Goal: Use online tool/utility: Utilize a website feature to perform a specific function

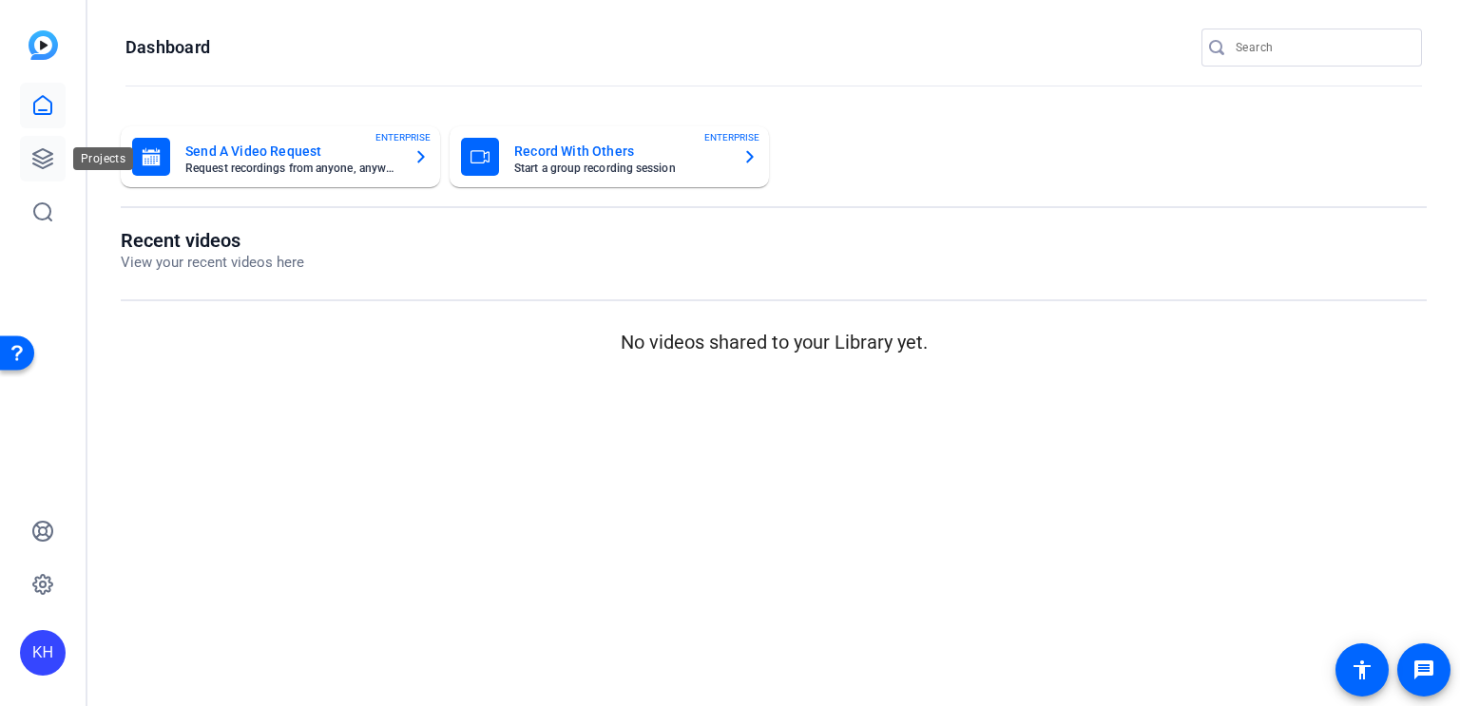
click at [44, 161] on icon at bounding box center [42, 158] width 23 height 23
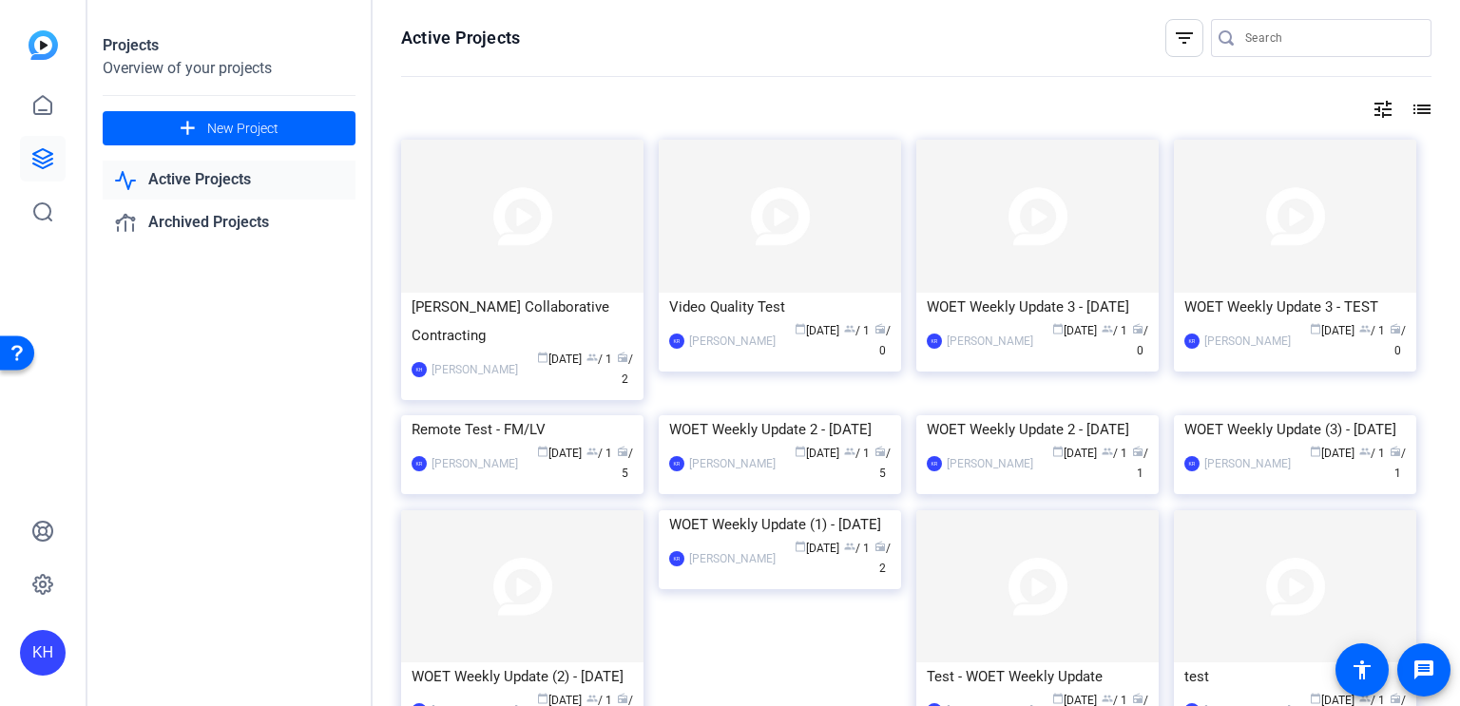
click at [227, 177] on link "Active Projects" at bounding box center [229, 180] width 253 height 39
click at [521, 256] on img at bounding box center [522, 216] width 242 height 153
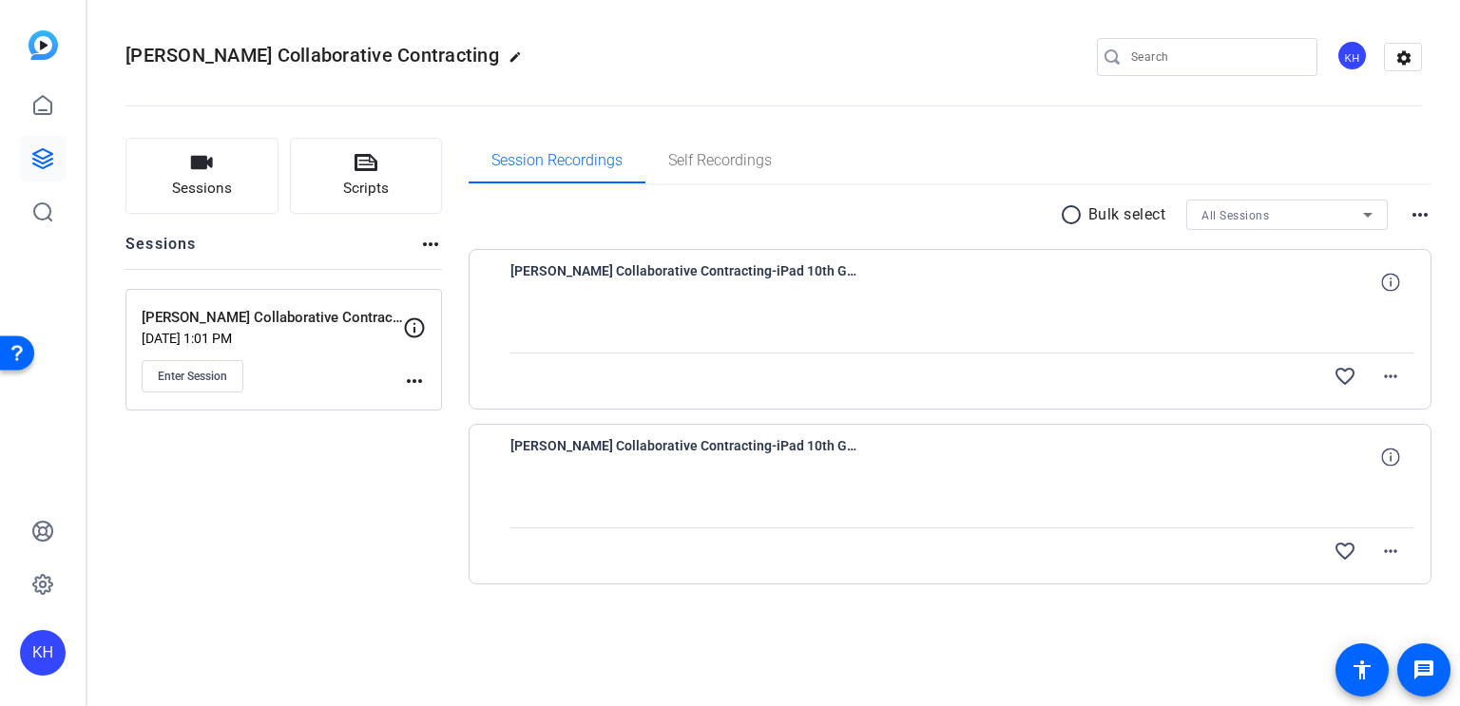
click at [314, 315] on p "Mark Konchar Collaborative Contracting" at bounding box center [272, 318] width 261 height 22
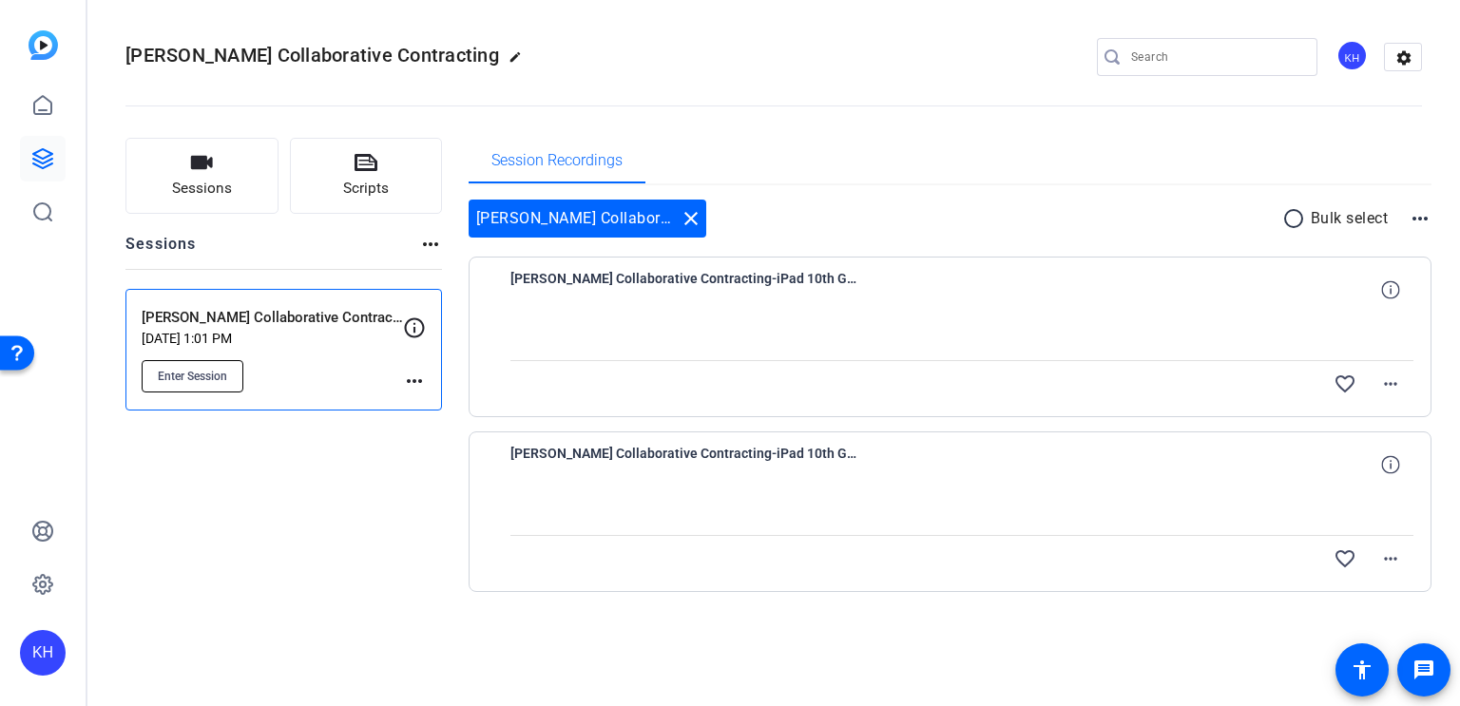
click at [180, 377] on span "Enter Session" at bounding box center [192, 376] width 69 height 15
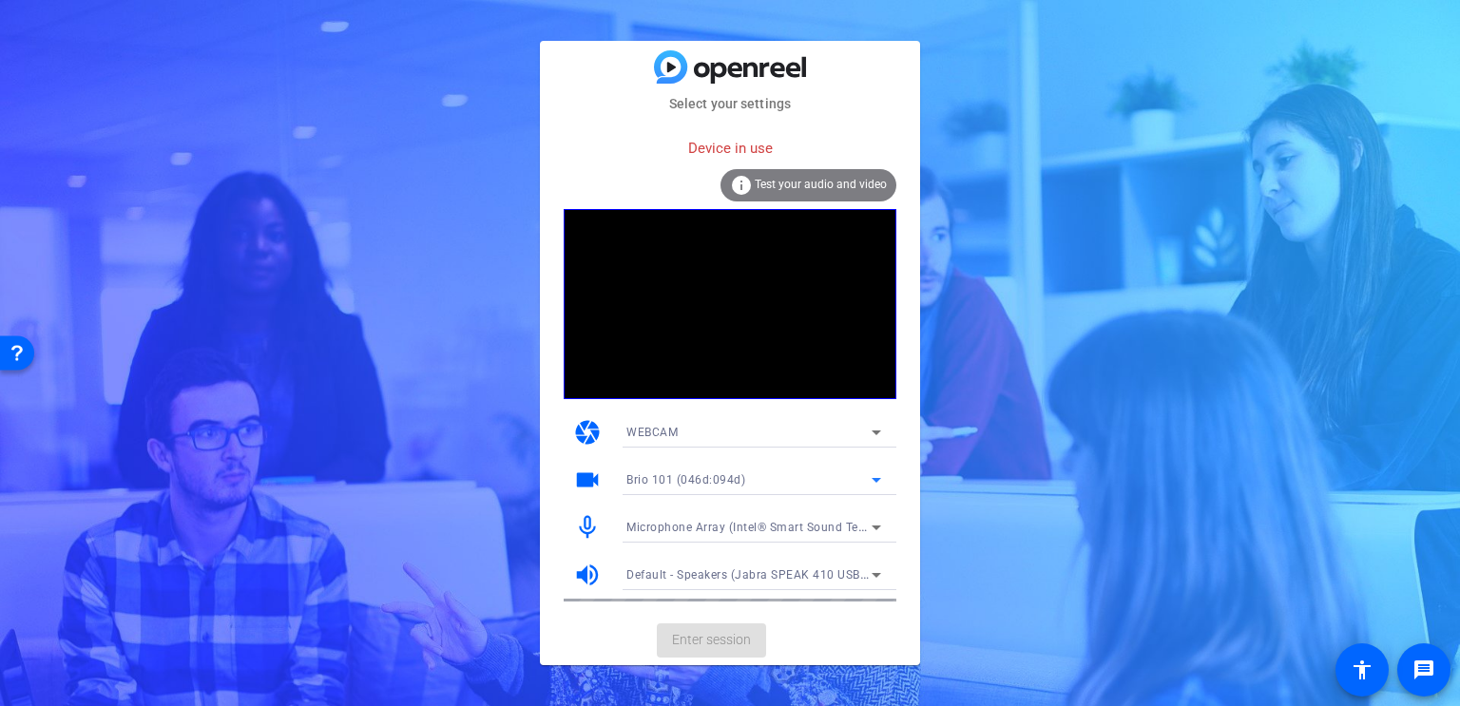
click at [878, 480] on icon at bounding box center [877, 480] width 10 height 5
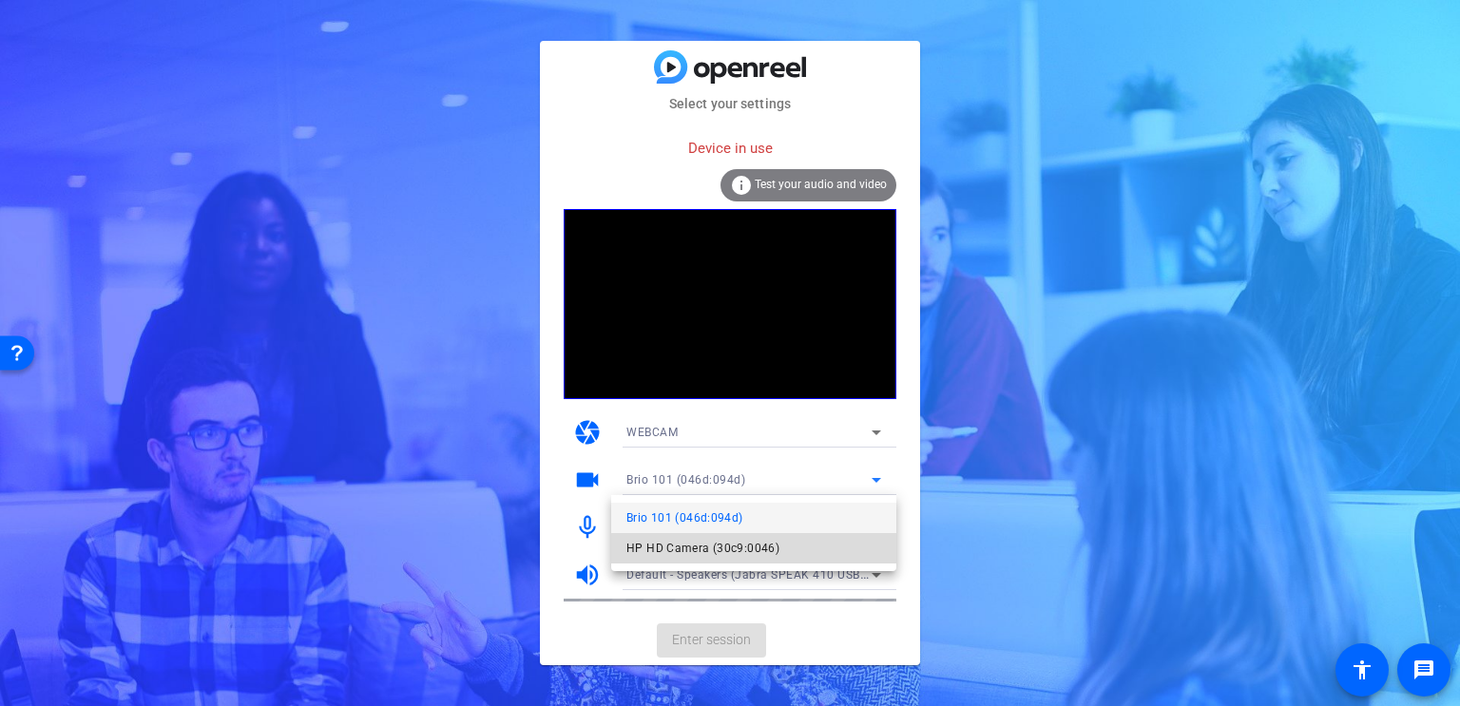
click at [797, 552] on mat-option "HP HD Camera (30c9:0046)" at bounding box center [753, 548] width 285 height 30
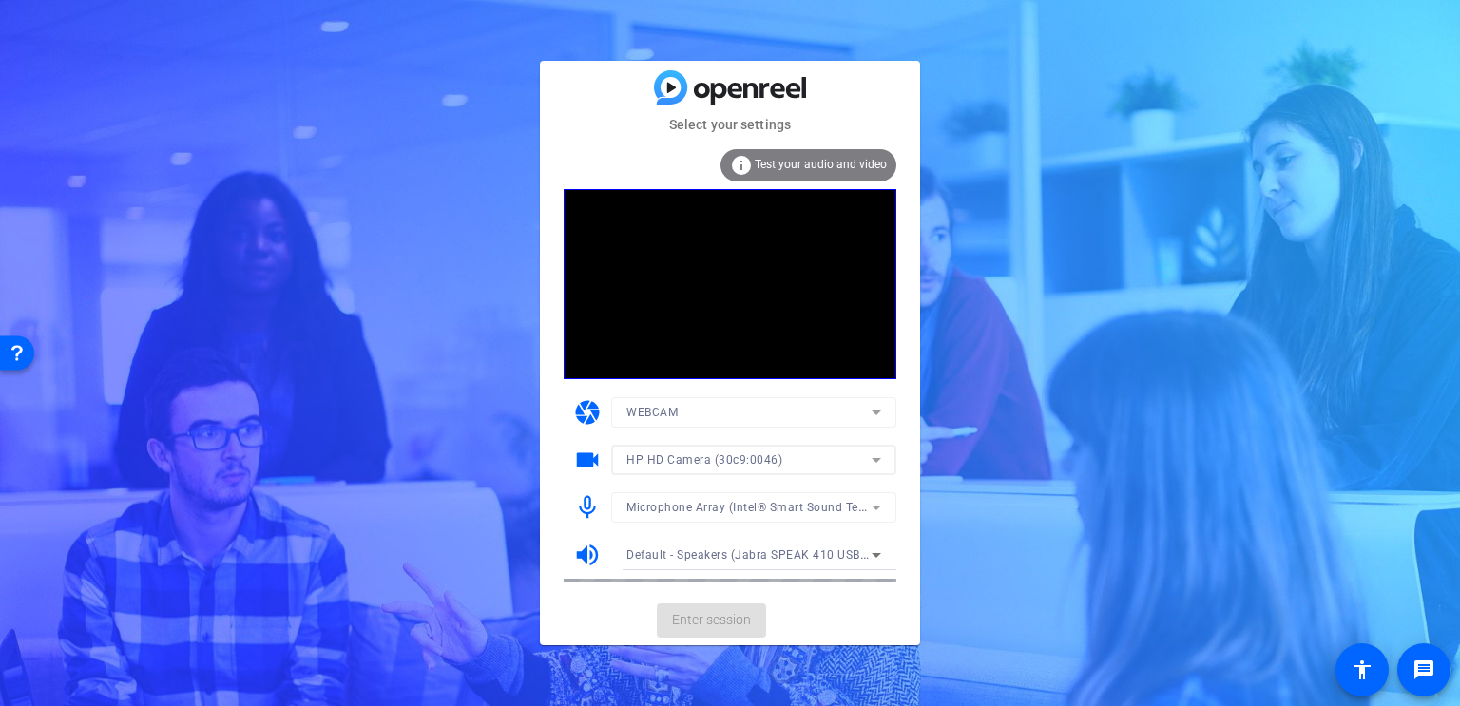
click at [876, 504] on mat-form-field "Microphone Array (Intel® Smart Sound Technology for Digital Microphones)" at bounding box center [753, 507] width 285 height 30
click at [880, 453] on icon at bounding box center [876, 460] width 23 height 23
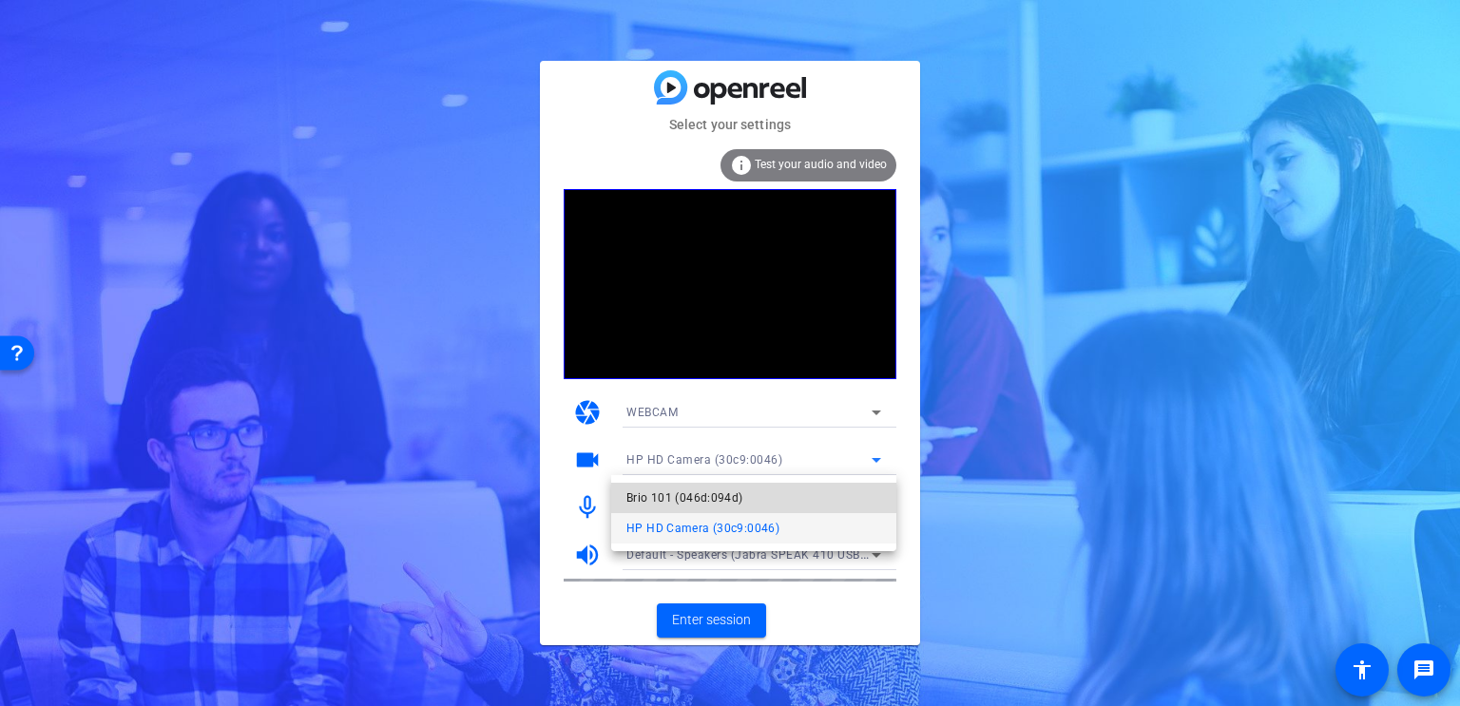
click at [818, 494] on mat-option "Brio 101 (046d:094d)" at bounding box center [753, 498] width 285 height 30
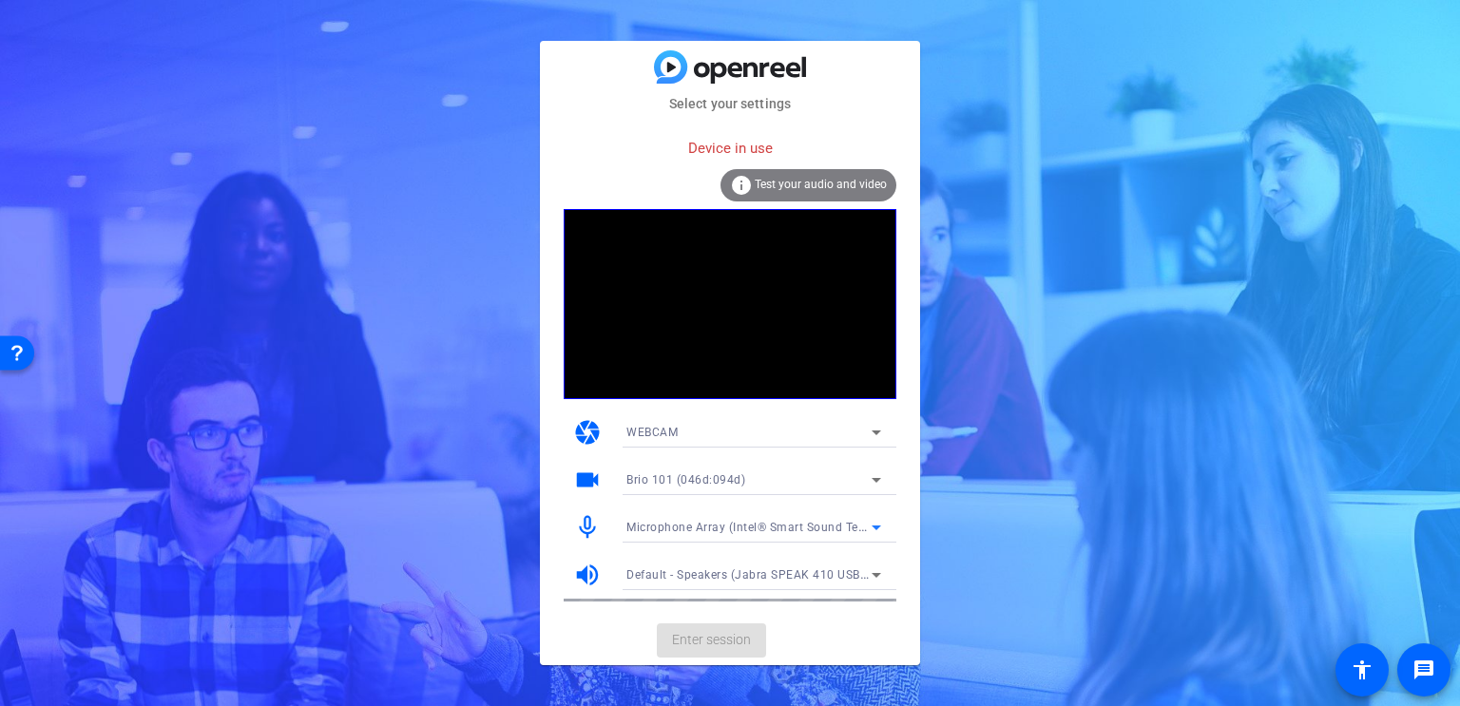
click at [875, 530] on icon at bounding box center [876, 527] width 23 height 23
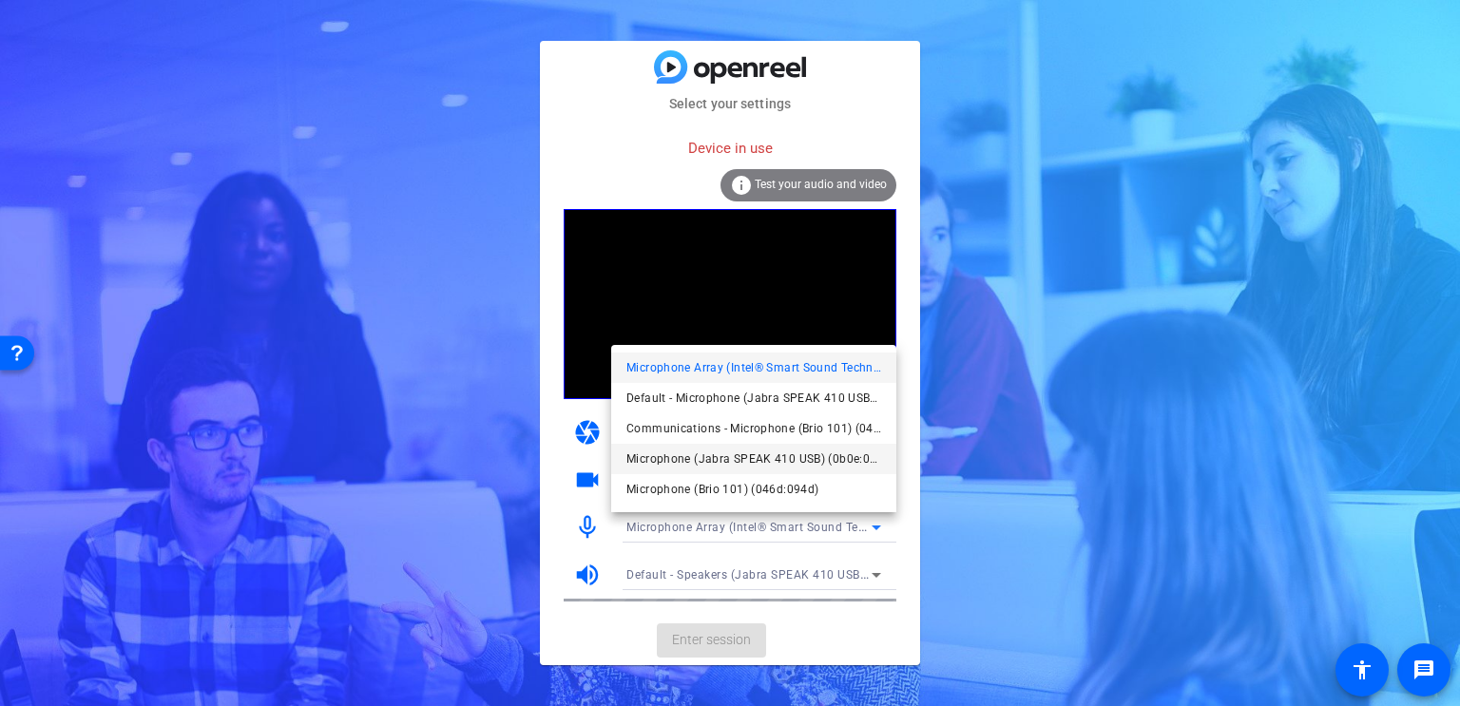
click at [782, 459] on span "Microphone (Jabra SPEAK 410 USB) (0b0e:0412)" at bounding box center [753, 459] width 255 height 23
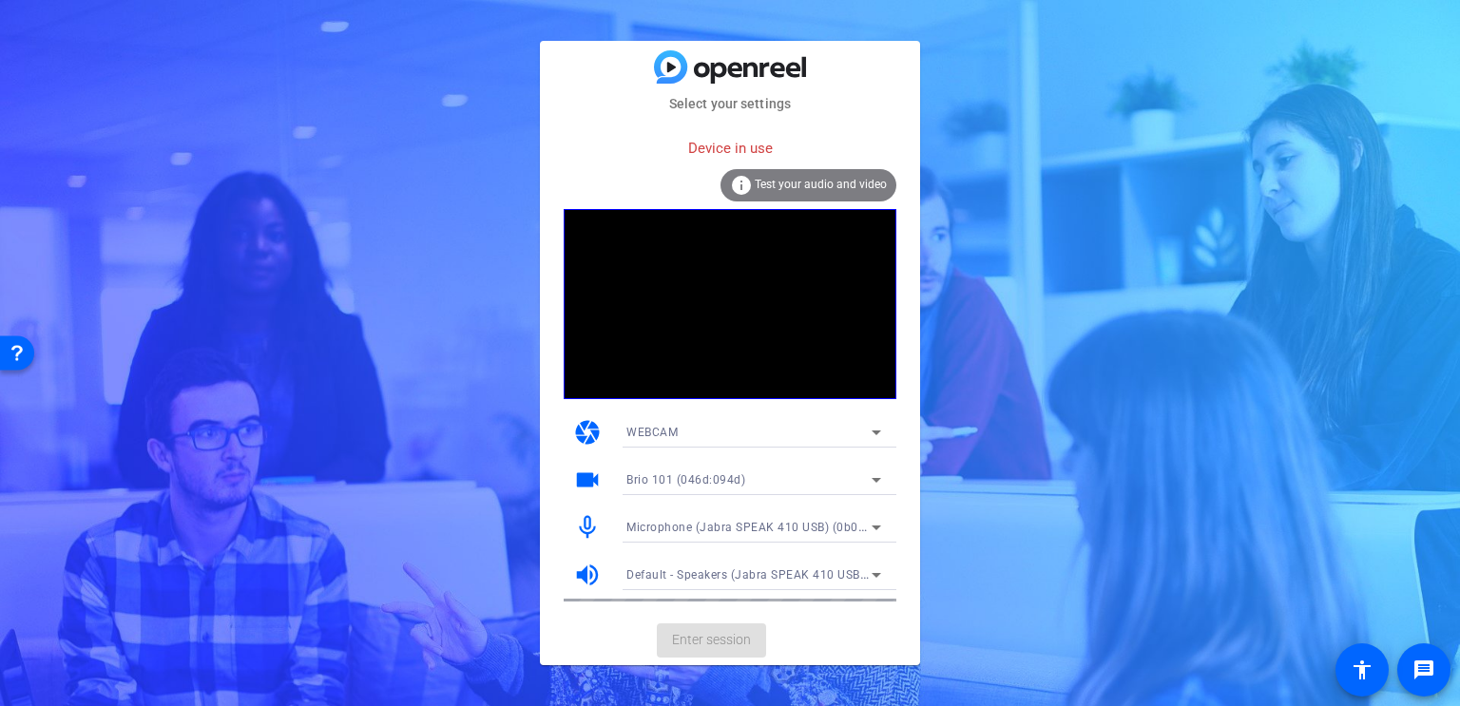
click at [827, 183] on span "Test your audio and video" at bounding box center [821, 184] width 132 height 13
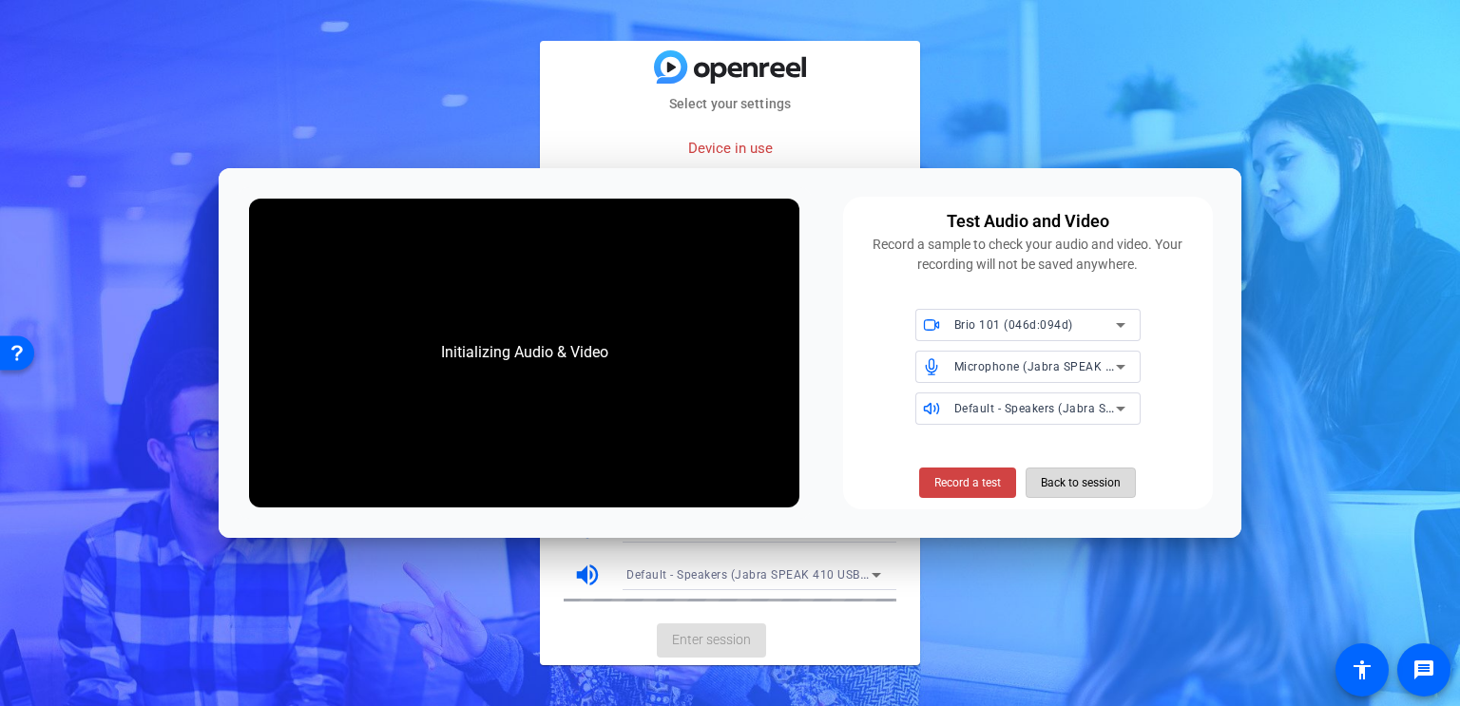
click at [1096, 486] on span "Back to session" at bounding box center [1081, 483] width 80 height 36
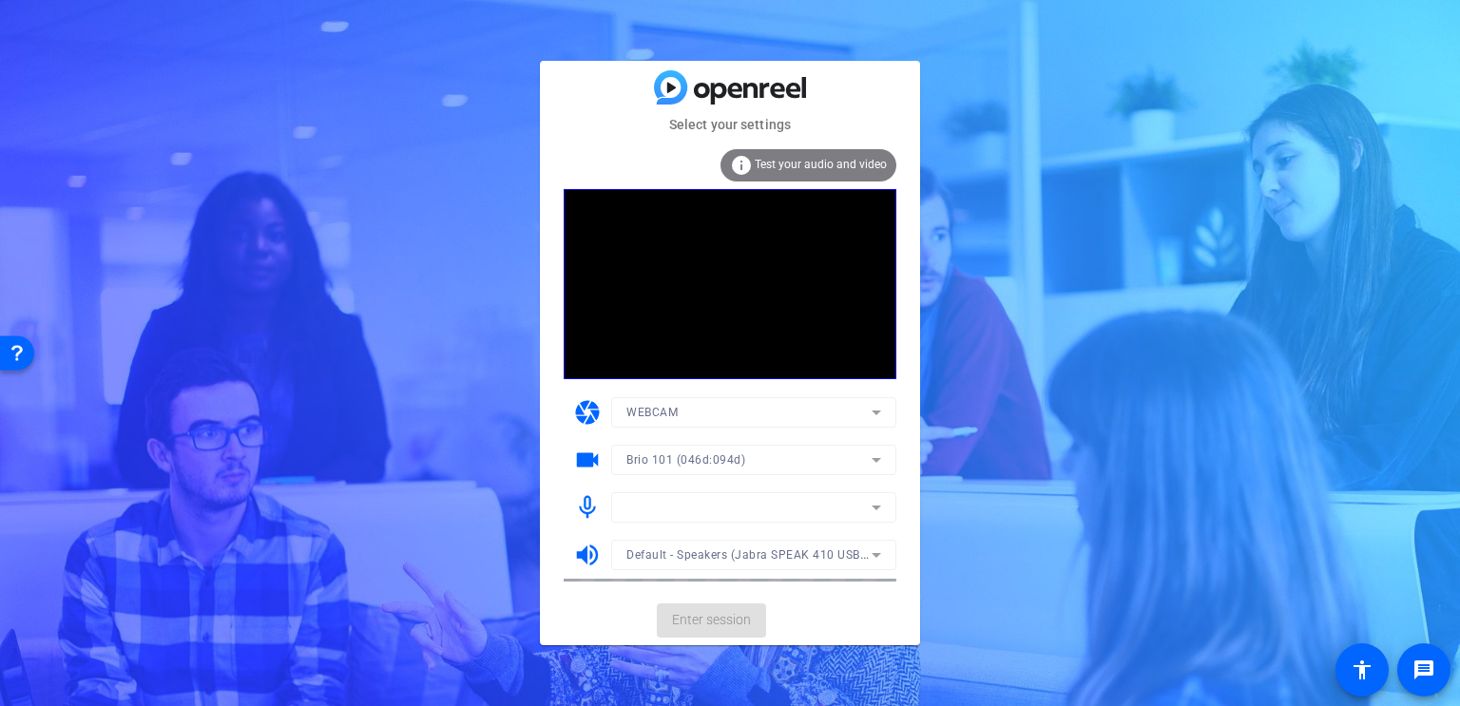
click at [880, 509] on mat-form-field at bounding box center [753, 507] width 285 height 30
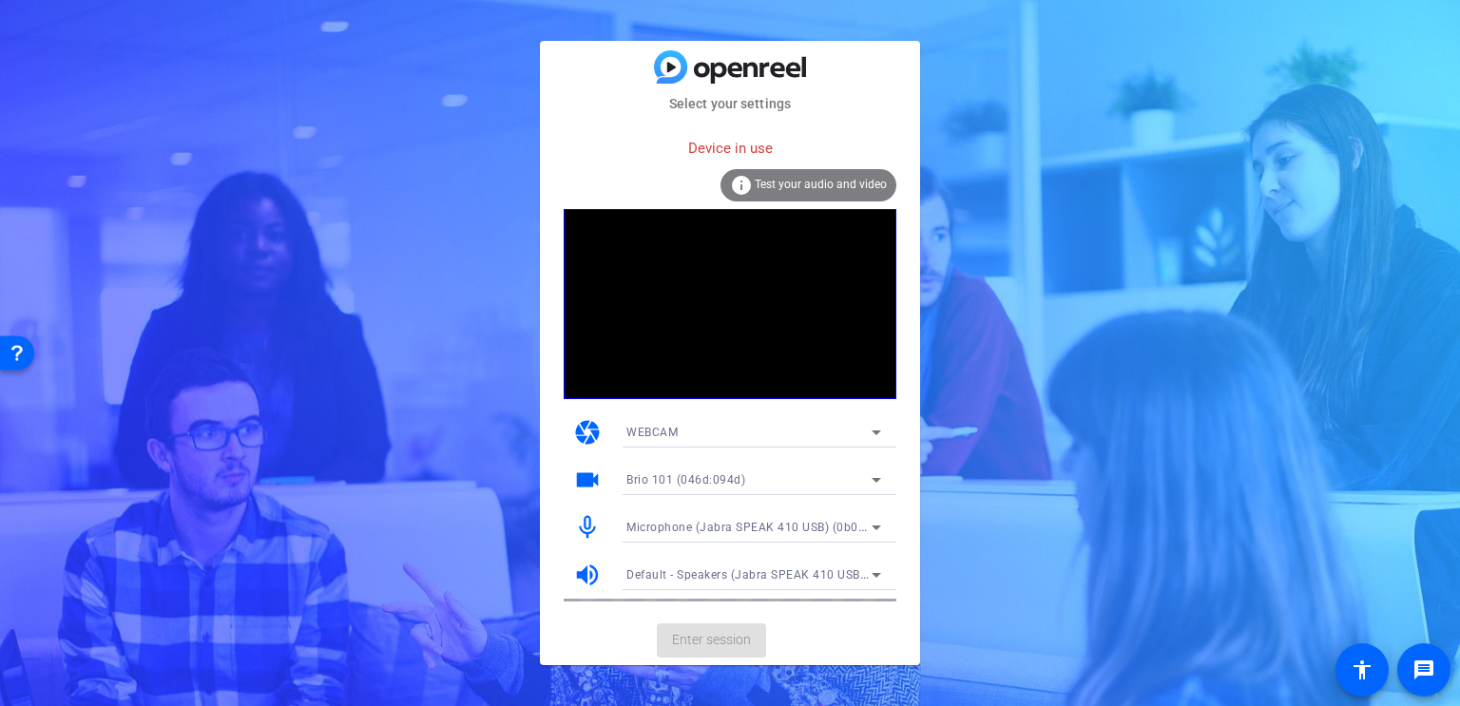
click at [878, 579] on icon at bounding box center [876, 575] width 23 height 23
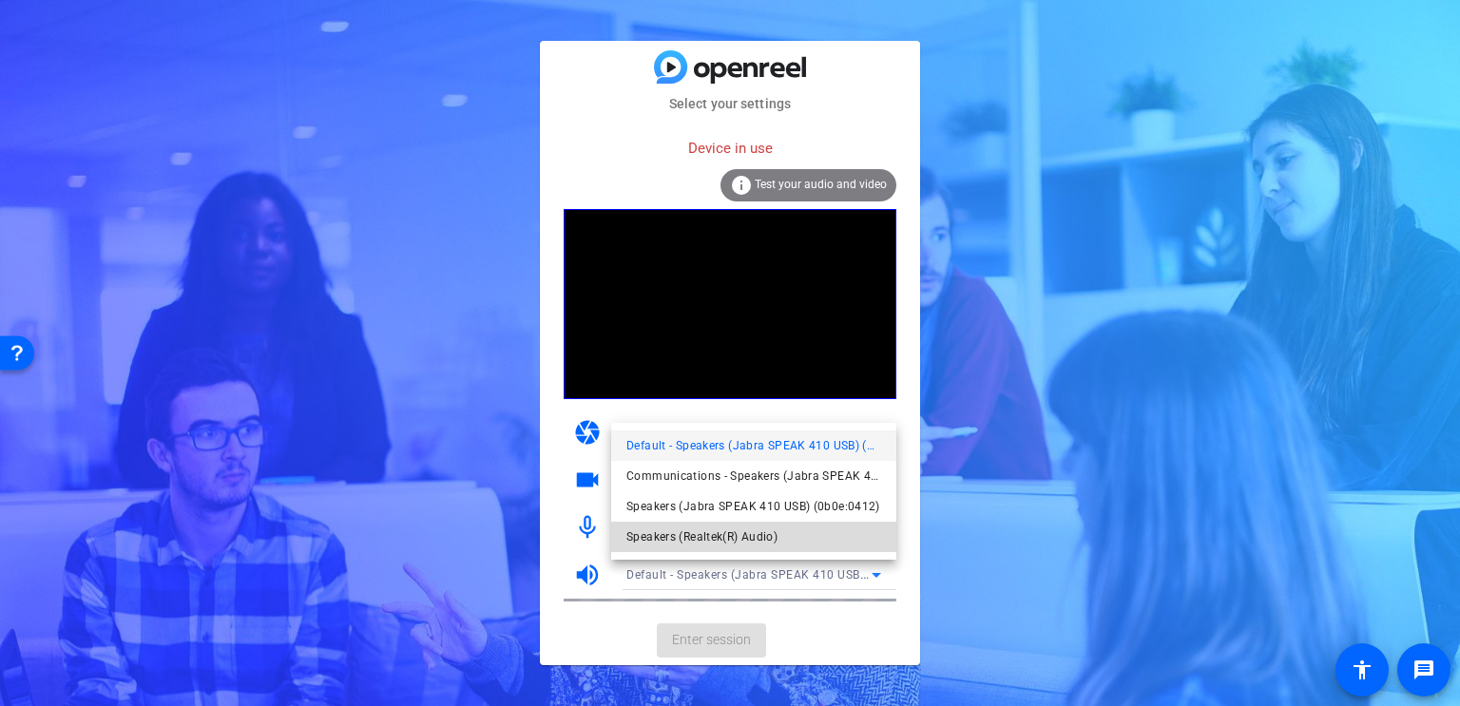
click at [783, 534] on mat-option "Speakers (Realtek(R) Audio)" at bounding box center [753, 537] width 285 height 30
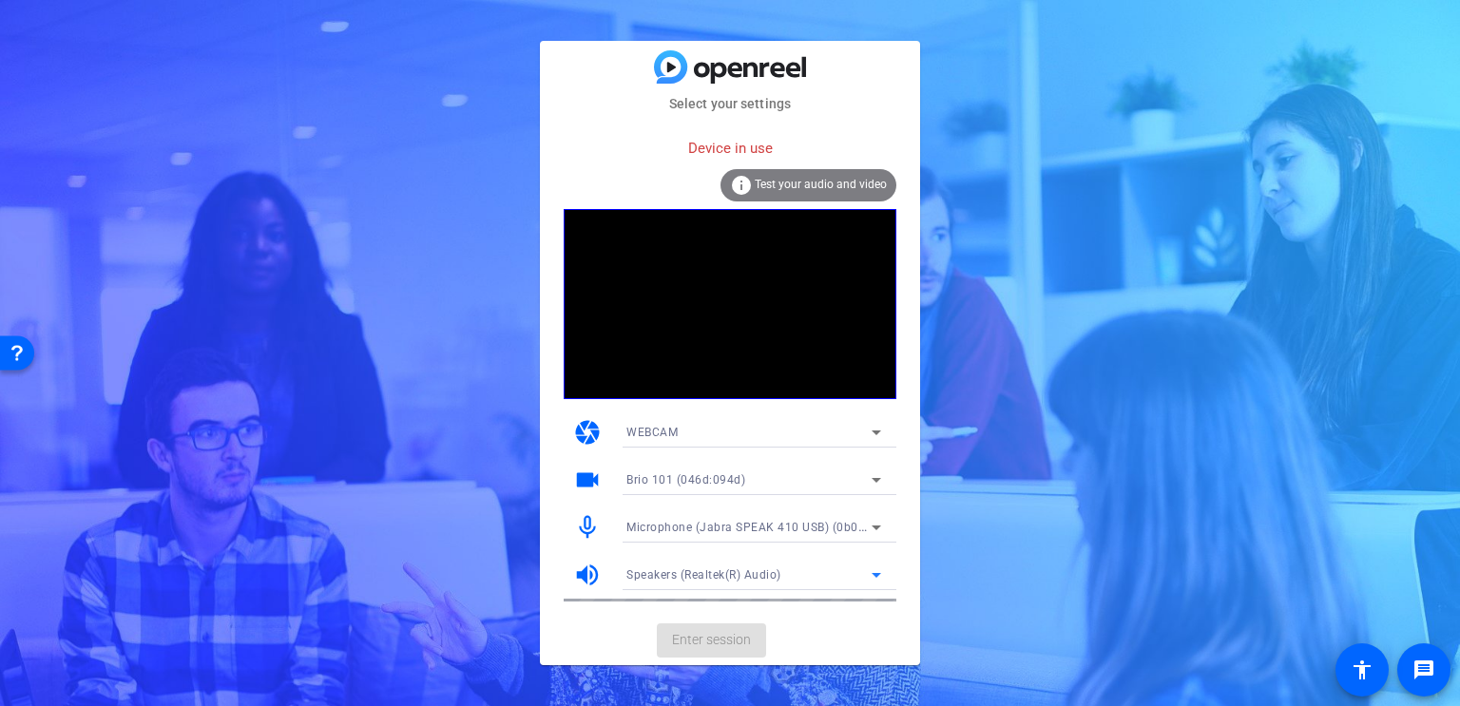
click at [877, 524] on icon at bounding box center [876, 527] width 23 height 23
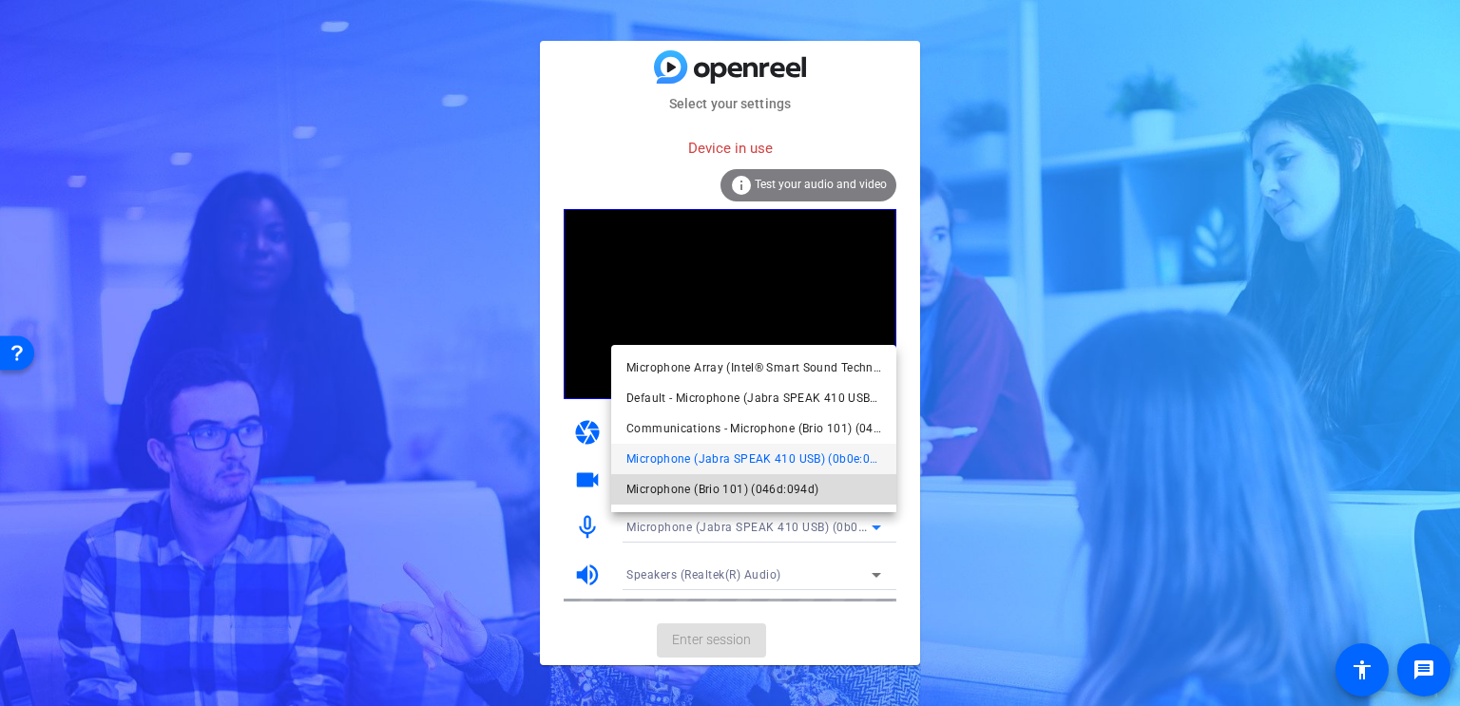
click at [808, 496] on span "Microphone (Brio 101) (046d:094d)" at bounding box center [722, 489] width 192 height 23
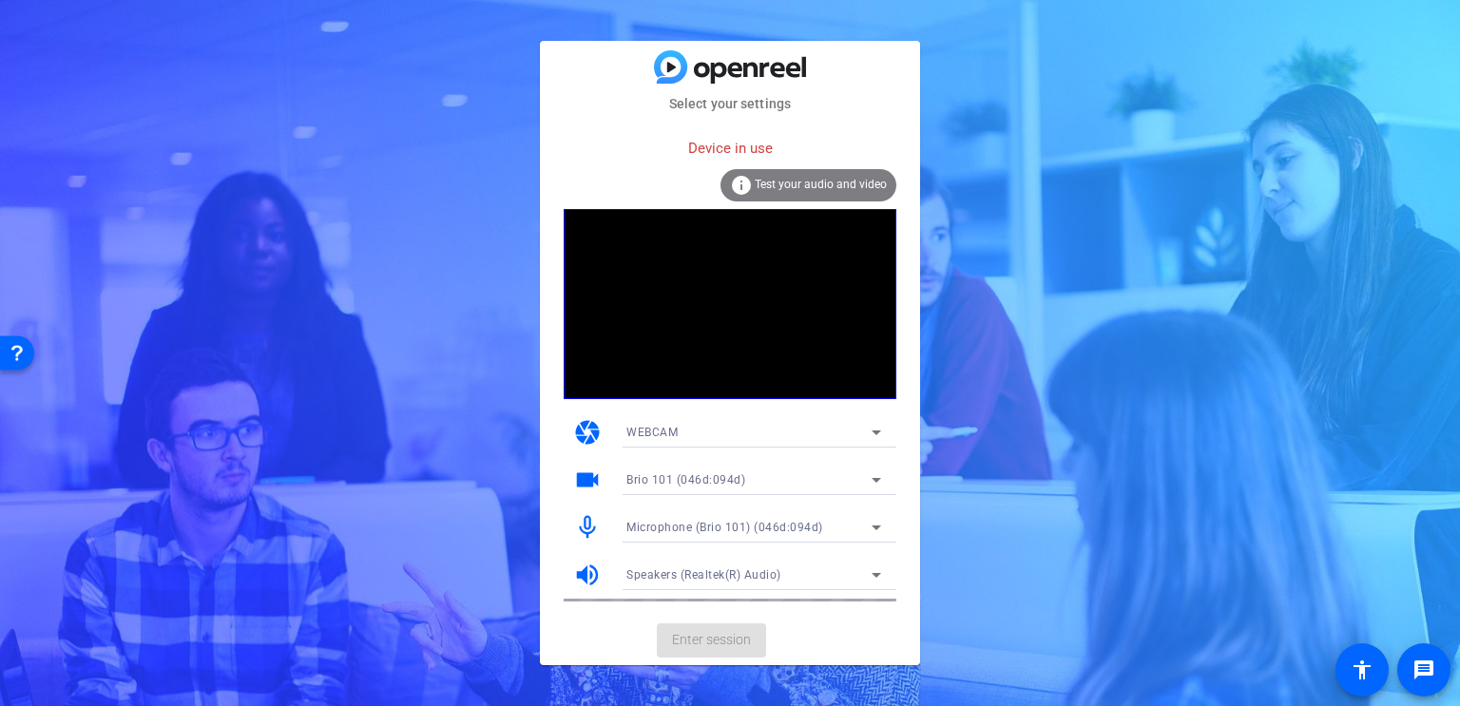
click at [726, 634] on mat-card-actions "Enter session" at bounding box center [730, 640] width 380 height 49
